Goal: Obtain resource: Obtain resource

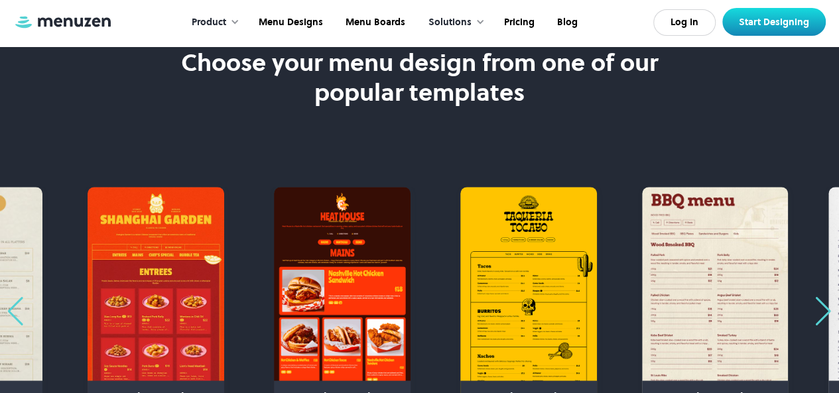
scroll to position [796, 0]
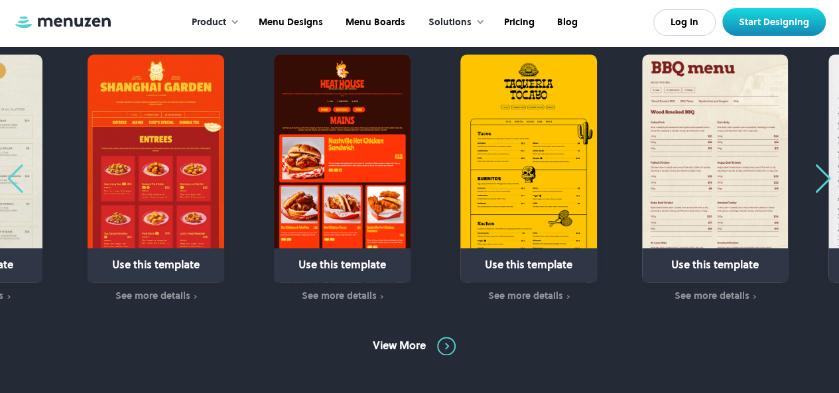
click at [11, 173] on div "Previous slide" at bounding box center [16, 179] width 18 height 29
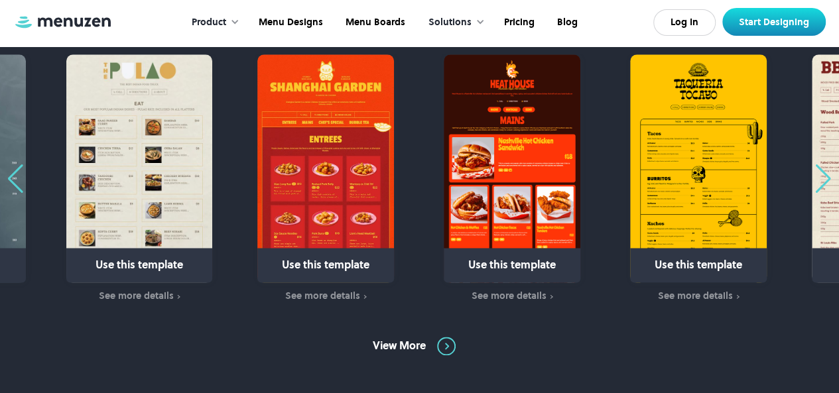
click at [11, 173] on div "Previous slide" at bounding box center [16, 179] width 18 height 29
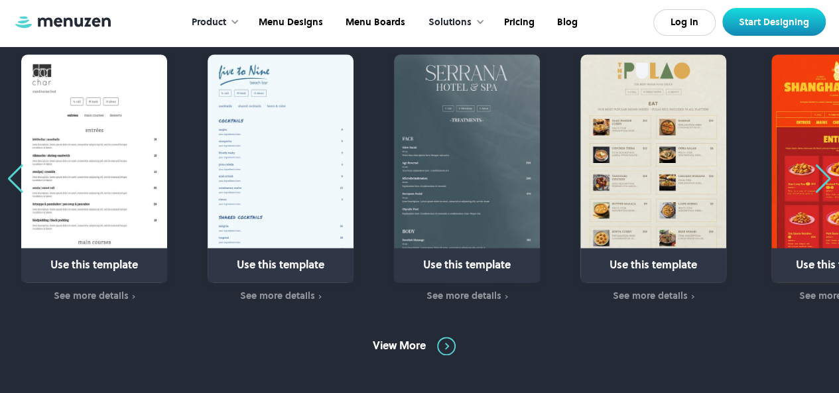
click at [11, 173] on div "Previous slide" at bounding box center [16, 179] width 18 height 29
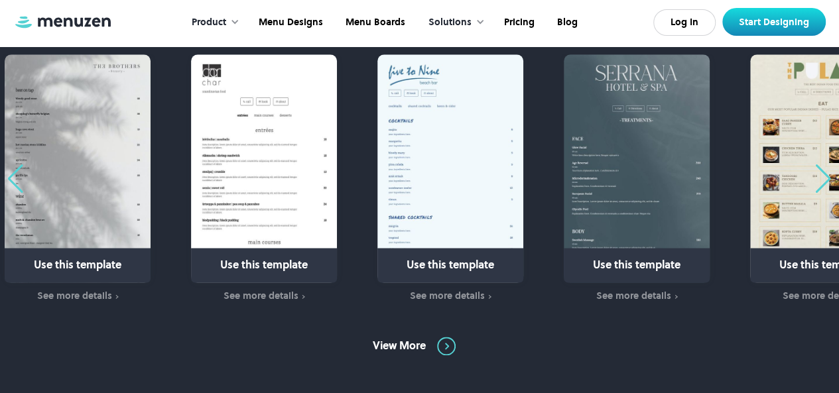
click at [11, 173] on div "Previous slide" at bounding box center [16, 179] width 18 height 29
click at [822, 183] on div "Next slide" at bounding box center [824, 179] width 18 height 29
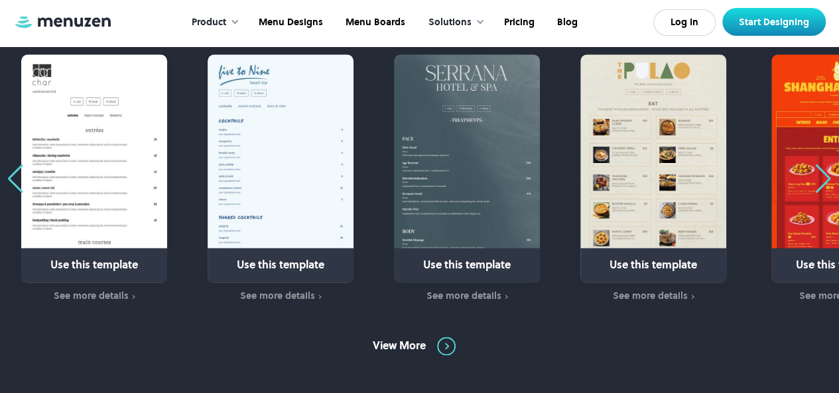
click at [813, 187] on img "1 / 31" at bounding box center [840, 168] width 137 height 228
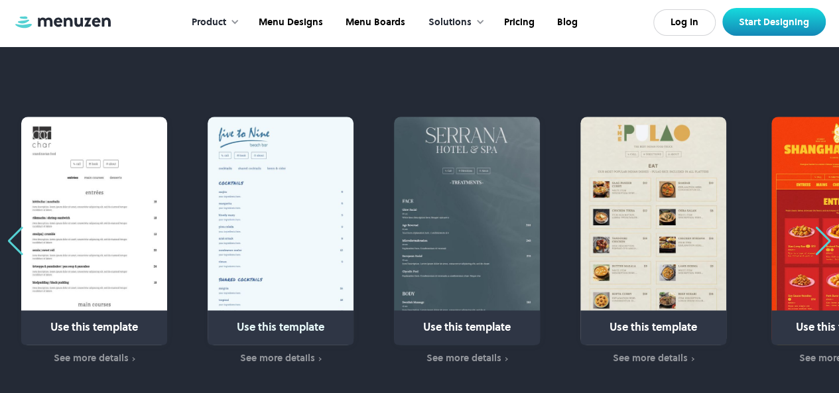
scroll to position [730, 0]
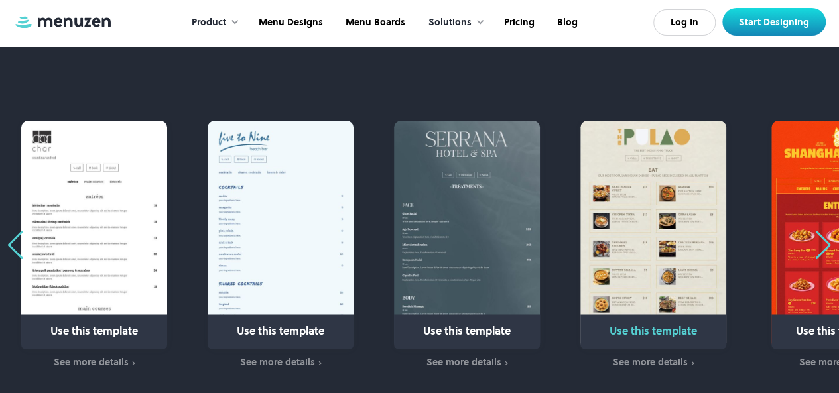
click at [604, 204] on img "31 / 31" at bounding box center [654, 235] width 146 height 228
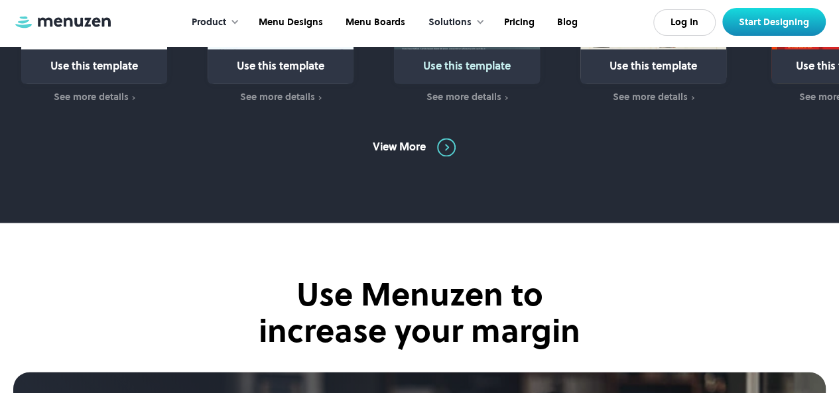
scroll to position [796, 0]
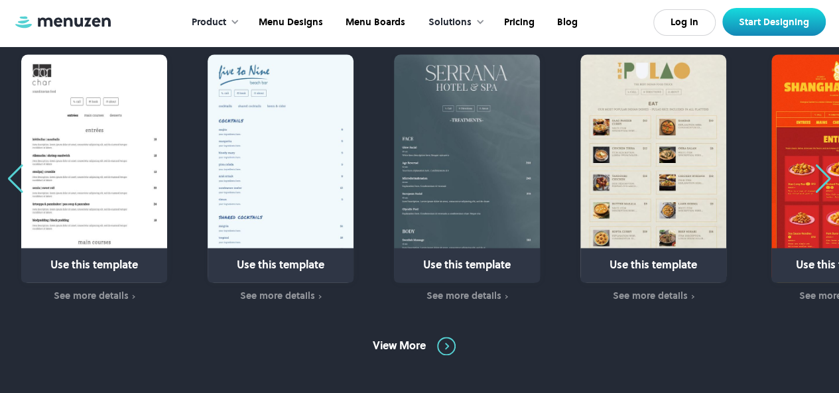
click at [829, 178] on div "Next slide" at bounding box center [824, 179] width 18 height 29
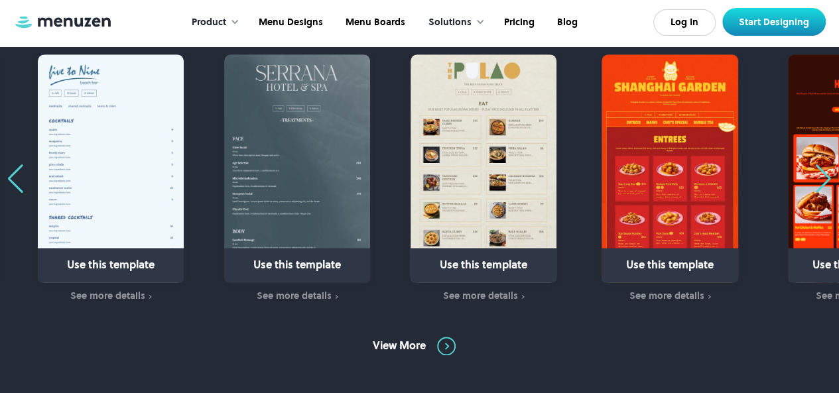
click at [829, 178] on div "Next slide" at bounding box center [824, 179] width 18 height 29
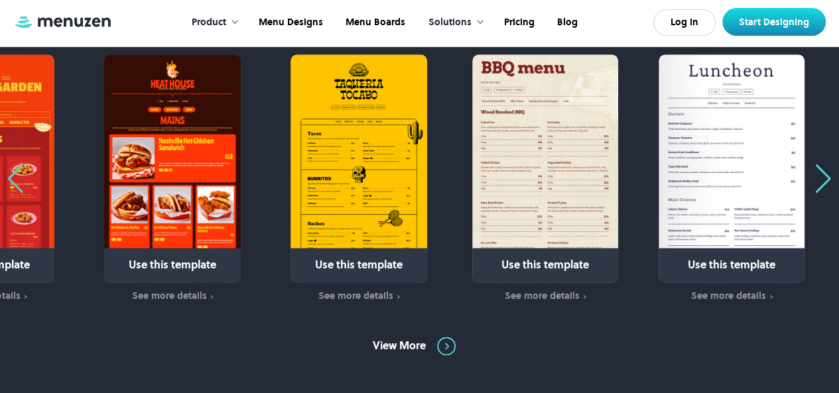
click at [829, 178] on div "Next slide" at bounding box center [824, 179] width 18 height 29
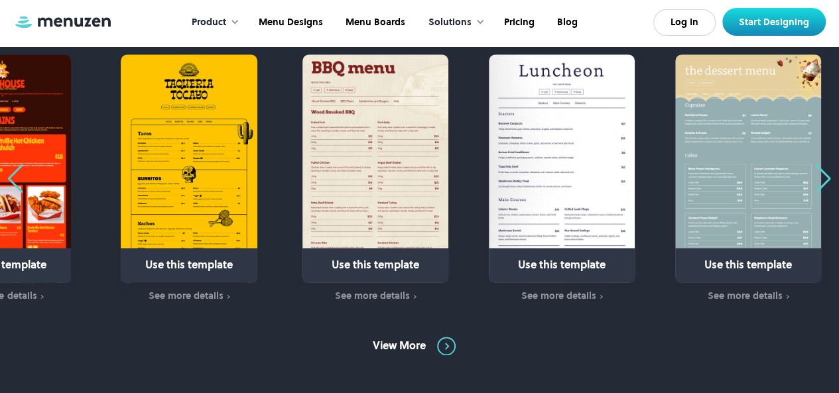
click at [829, 178] on div "Next slide" at bounding box center [824, 179] width 18 height 29
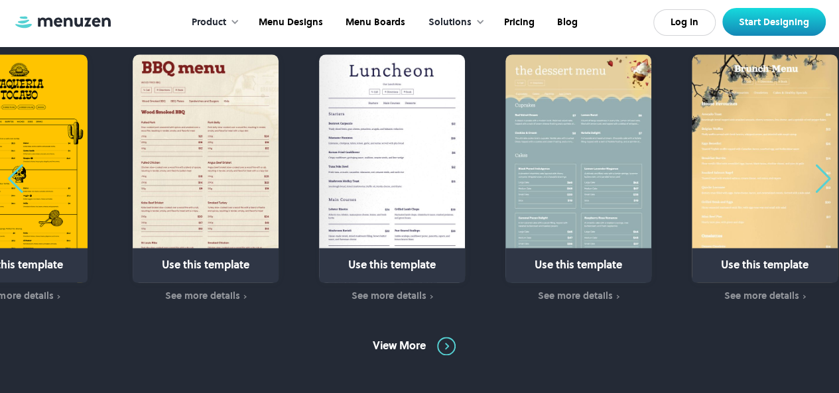
click at [829, 178] on div "Next slide" at bounding box center [824, 179] width 18 height 29
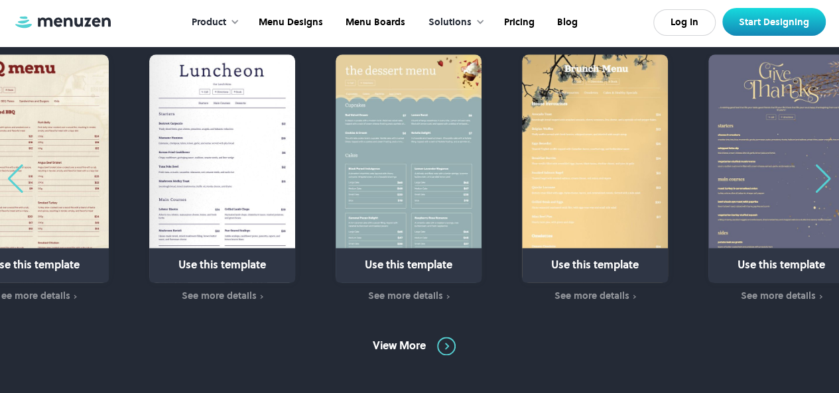
click at [829, 178] on div "Next slide" at bounding box center [824, 179] width 18 height 29
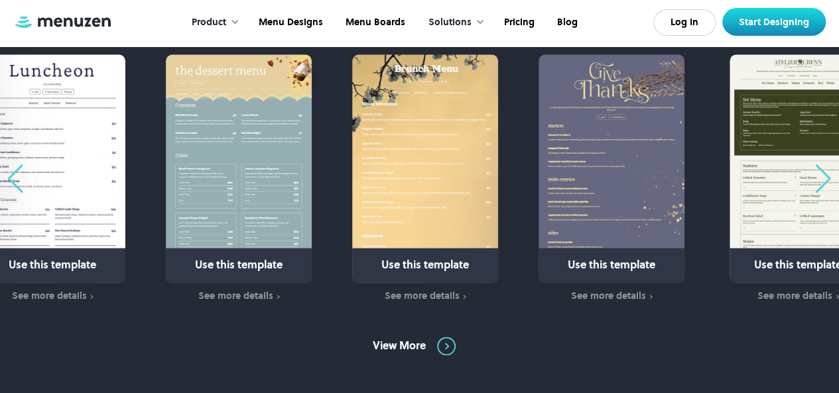
click at [829, 178] on div "Next slide" at bounding box center [824, 179] width 18 height 29
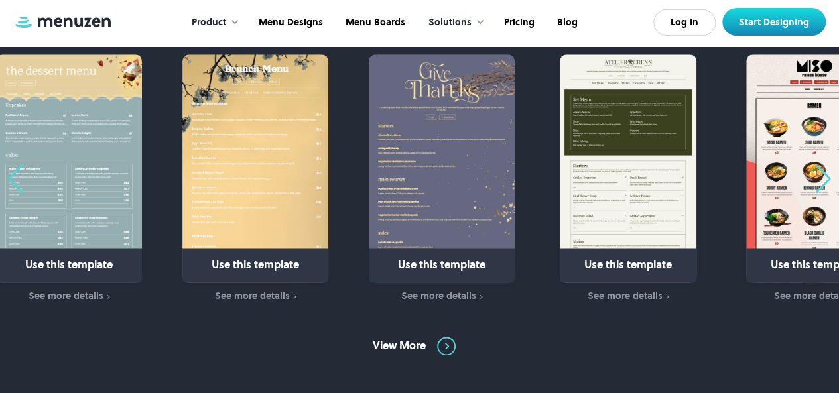
click at [829, 178] on div "Next slide" at bounding box center [824, 179] width 18 height 29
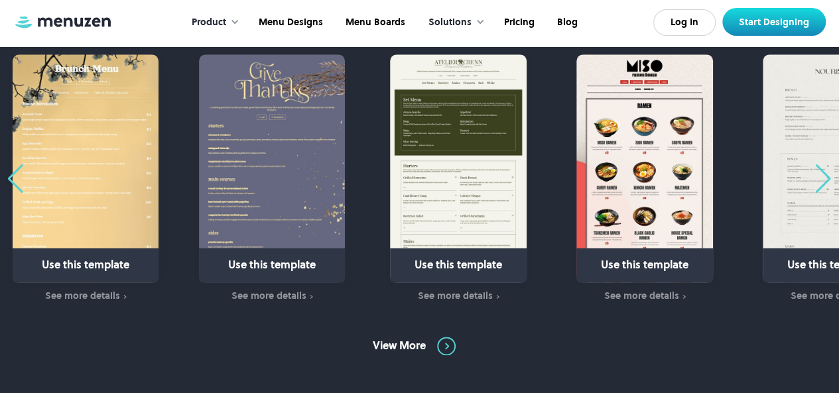
click at [829, 178] on div "Next slide" at bounding box center [824, 179] width 18 height 29
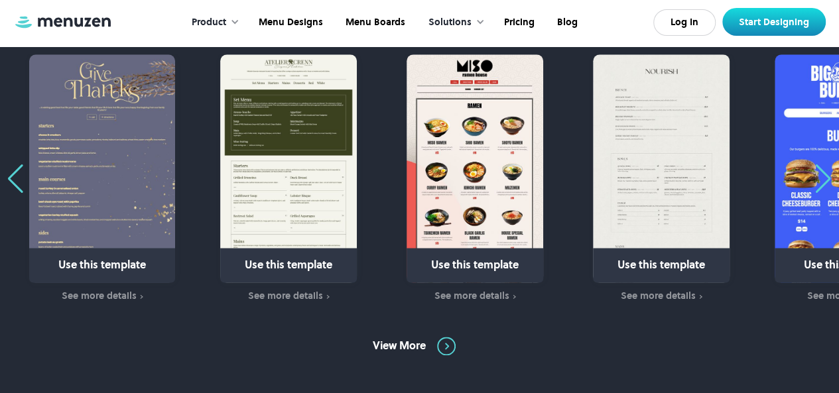
click at [829, 178] on div "Next slide" at bounding box center [824, 179] width 18 height 29
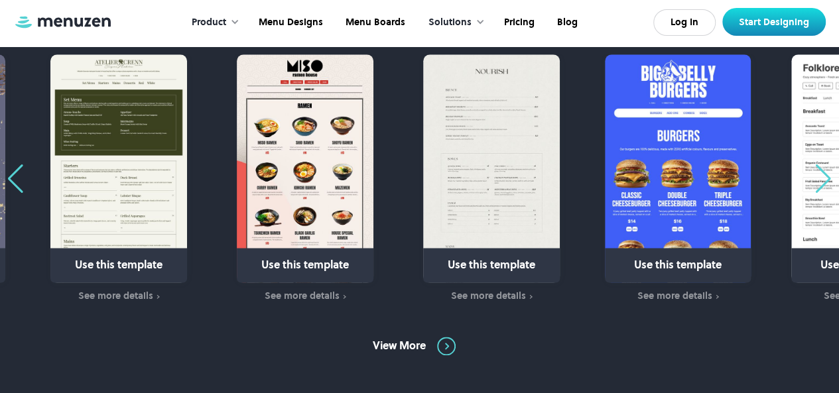
click at [829, 178] on div "Next slide" at bounding box center [824, 179] width 18 height 29
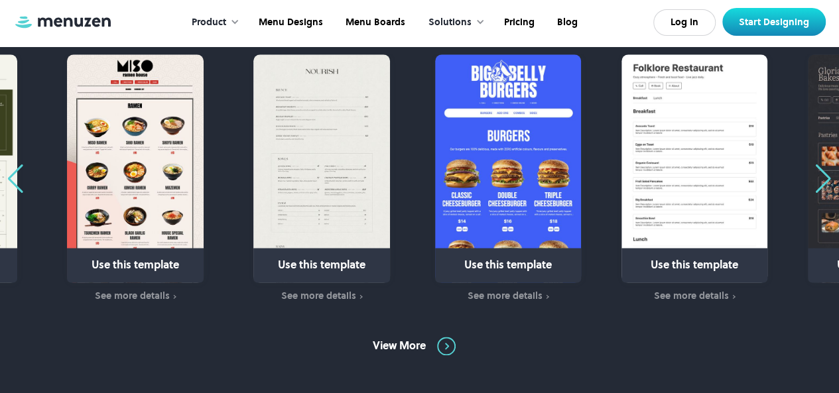
click at [829, 178] on div "Next slide" at bounding box center [824, 179] width 18 height 29
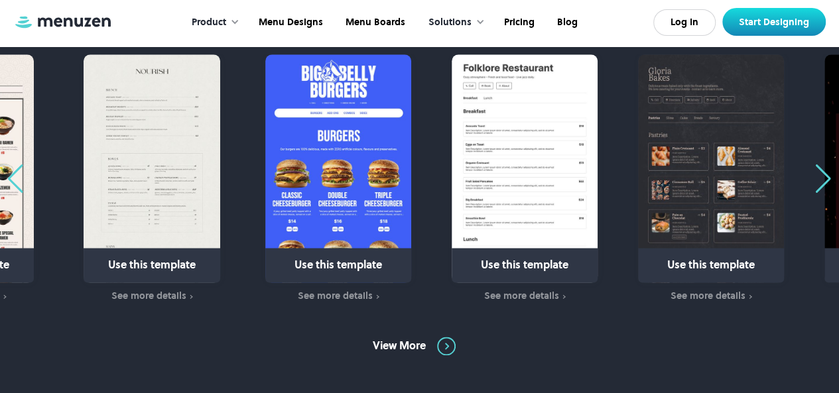
click at [829, 178] on div "Next slide" at bounding box center [824, 179] width 18 height 29
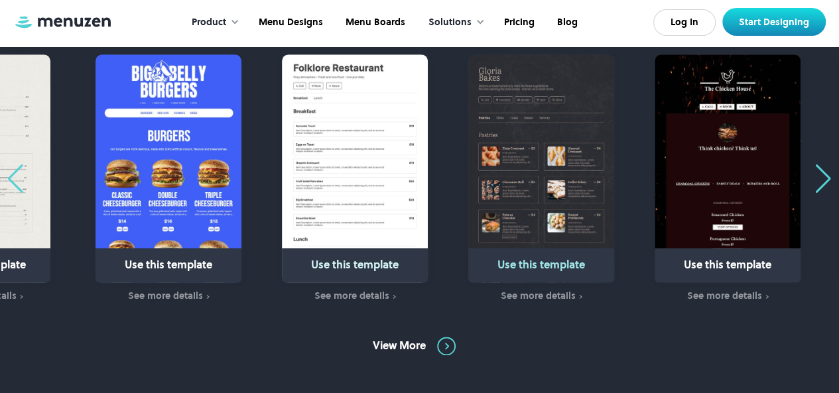
click at [520, 194] on img "14 / 31" at bounding box center [541, 168] width 146 height 228
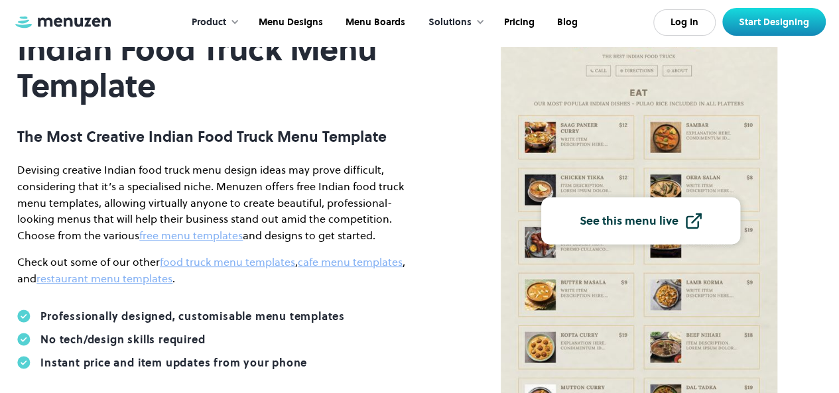
scroll to position [133, 0]
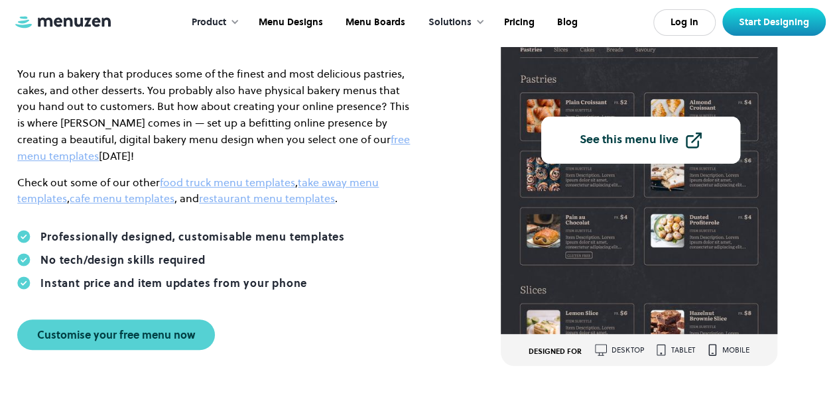
scroll to position [133, 0]
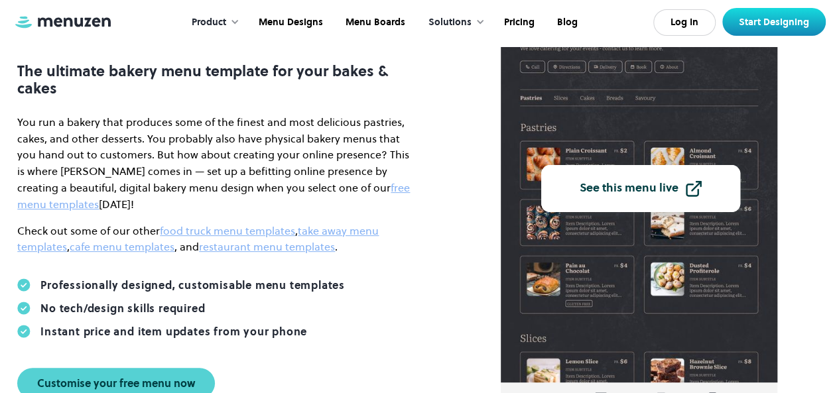
click at [605, 182] on div "See this menu live" at bounding box center [629, 188] width 99 height 12
